Goal: Information Seeking & Learning: Learn about a topic

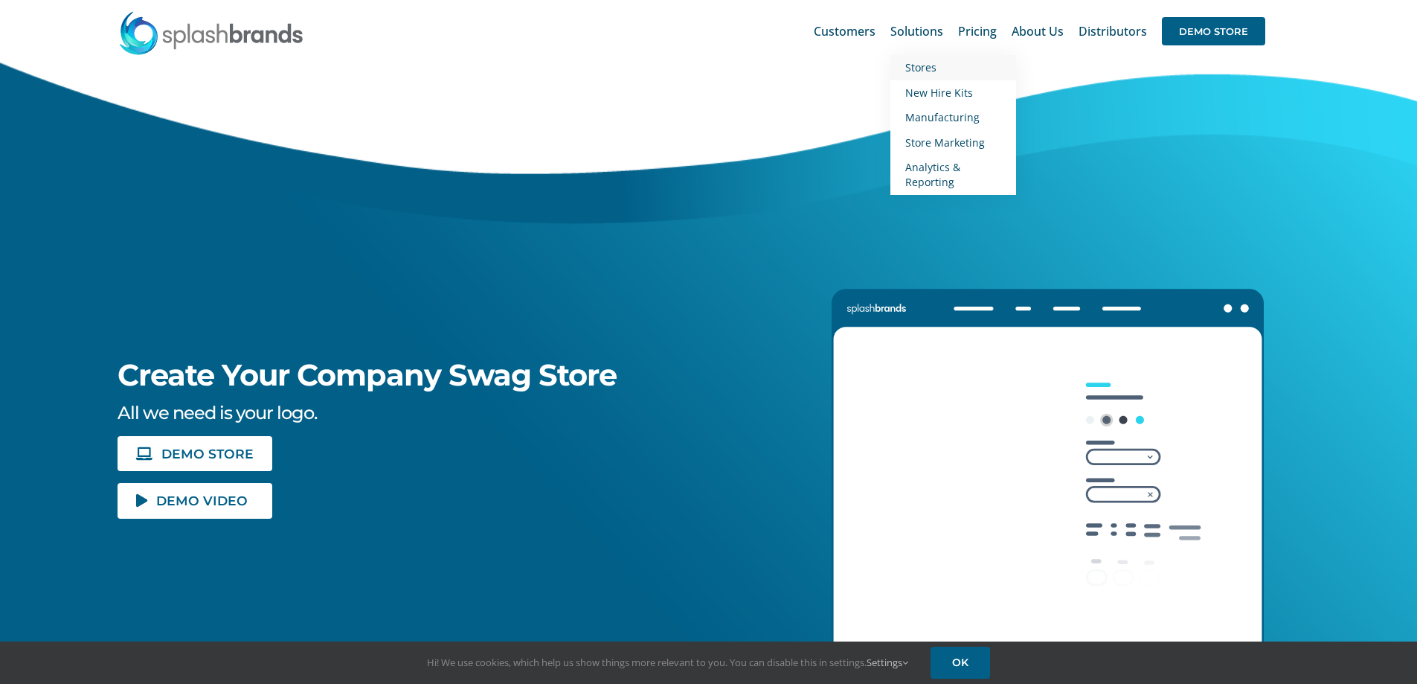
click at [923, 74] on span "Stores" at bounding box center [920, 67] width 31 height 14
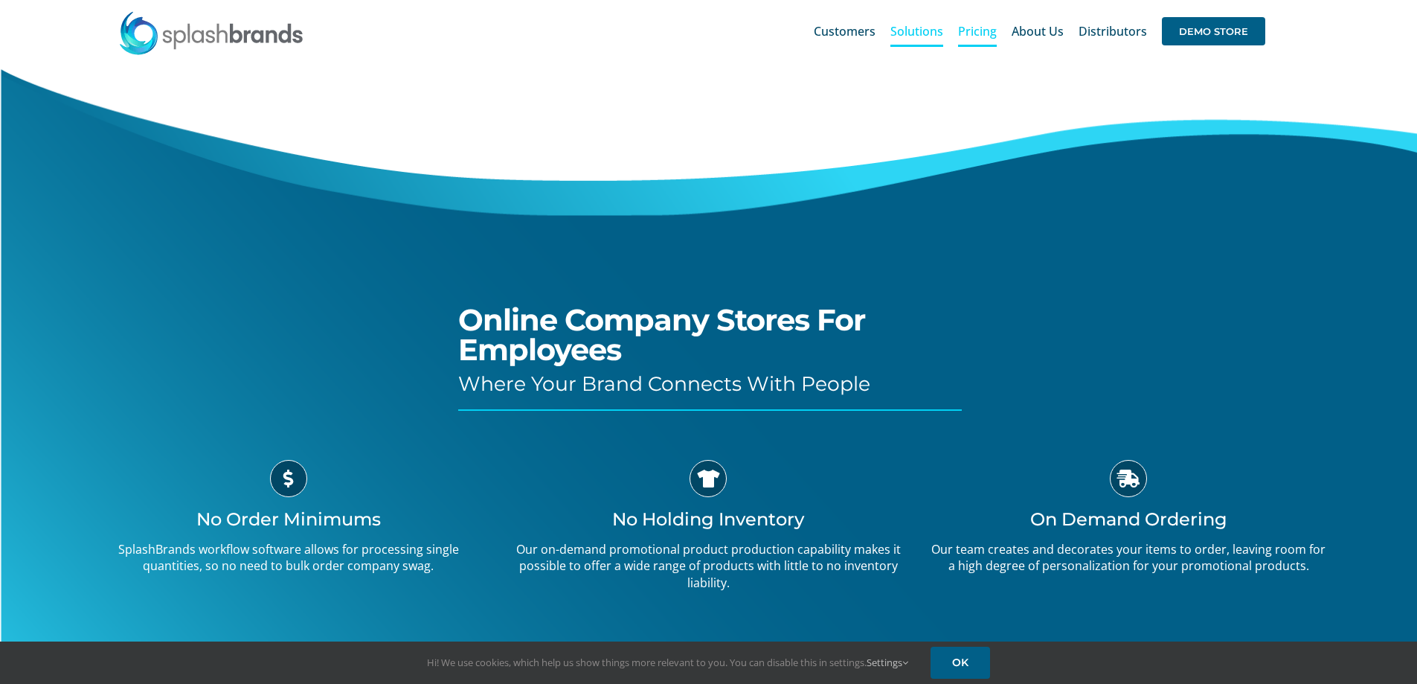
click at [969, 27] on span "Pricing" at bounding box center [977, 31] width 39 height 12
